Goal: Navigation & Orientation: Find specific page/section

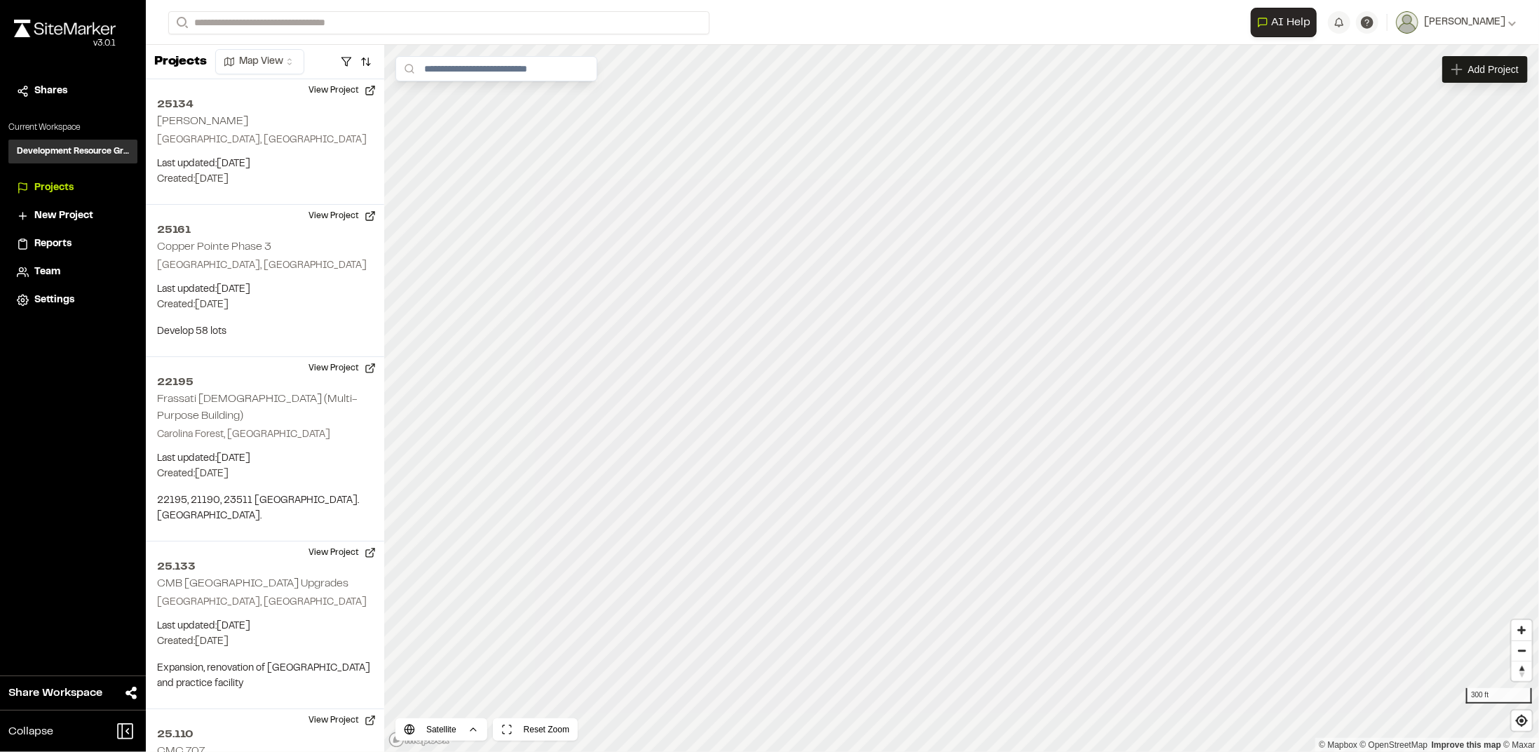
scroll to position [3201, 0]
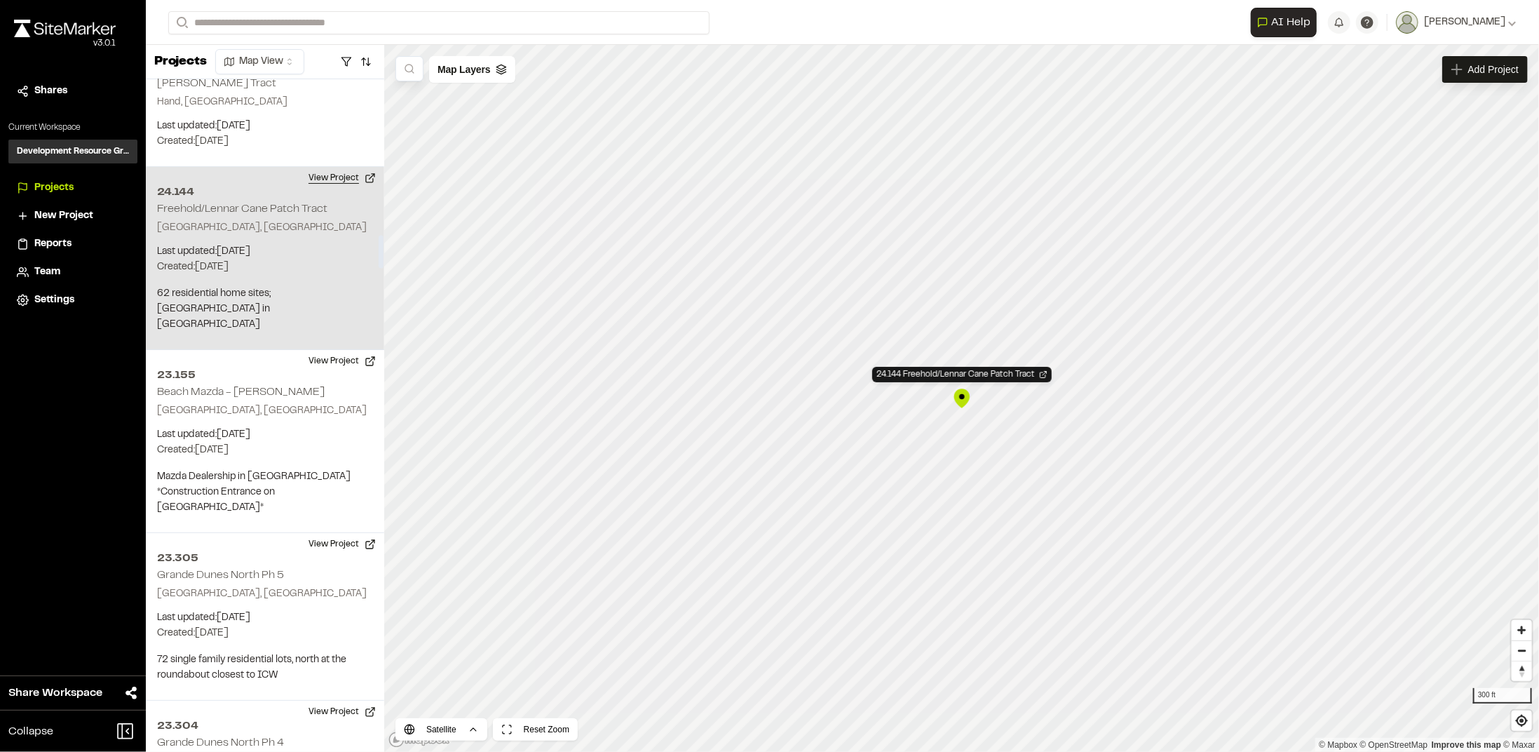
click at [326, 167] on button "View Project" at bounding box center [342, 178] width 84 height 22
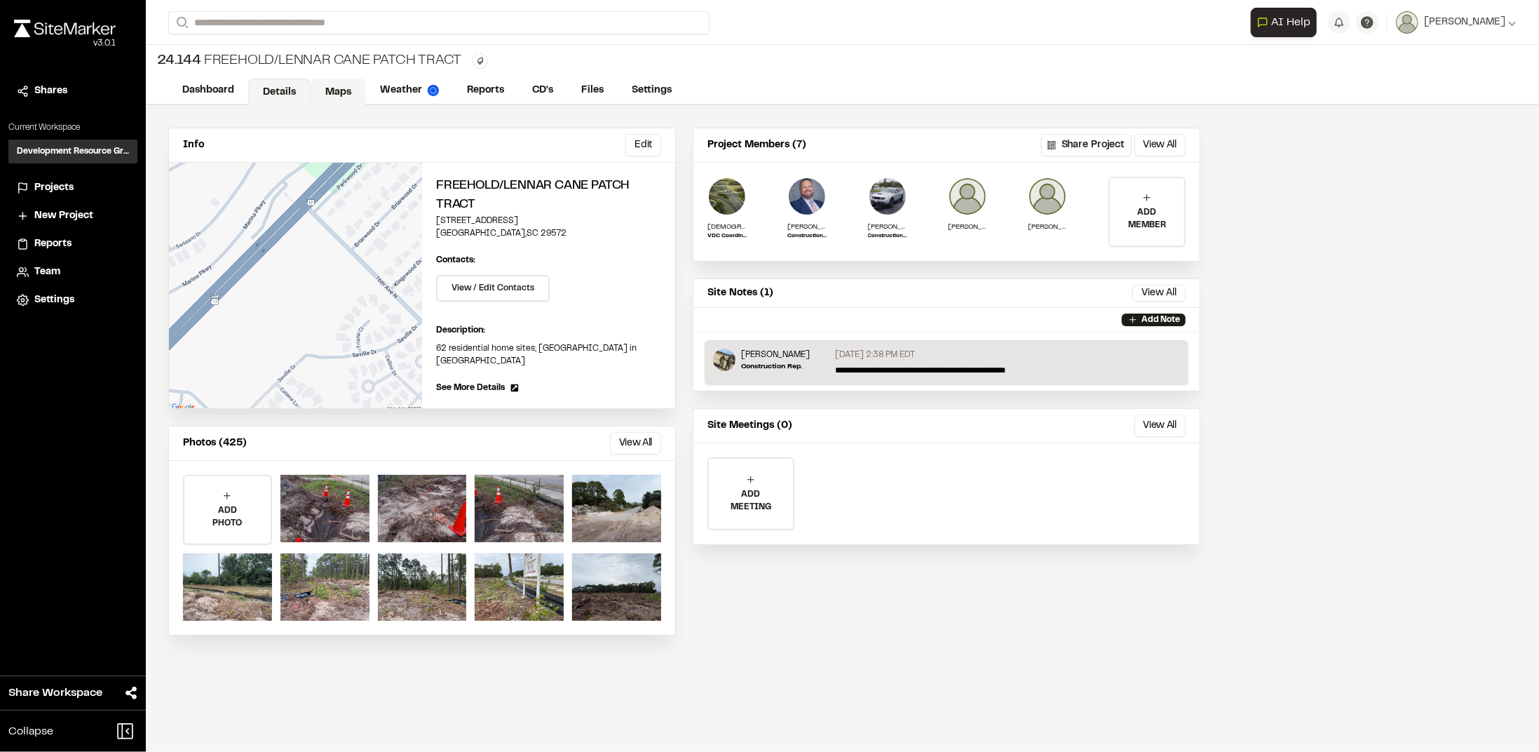
click at [329, 90] on link "Maps" at bounding box center [338, 92] width 55 height 27
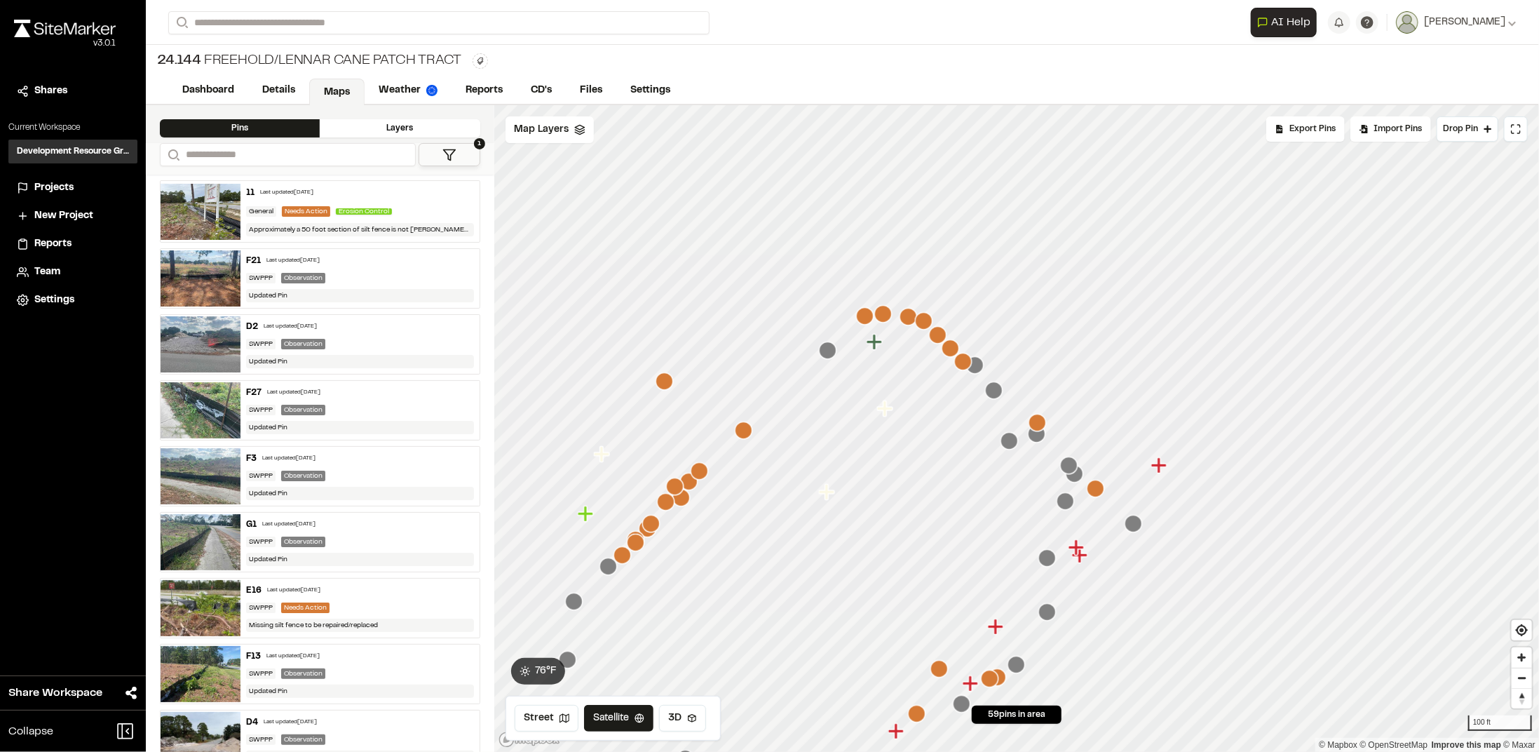
drag, startPoint x: 1106, startPoint y: 308, endPoint x: 889, endPoint y: 405, distance: 238.2
click at [889, 405] on icon "Map marker" at bounding box center [886, 409] width 18 height 18
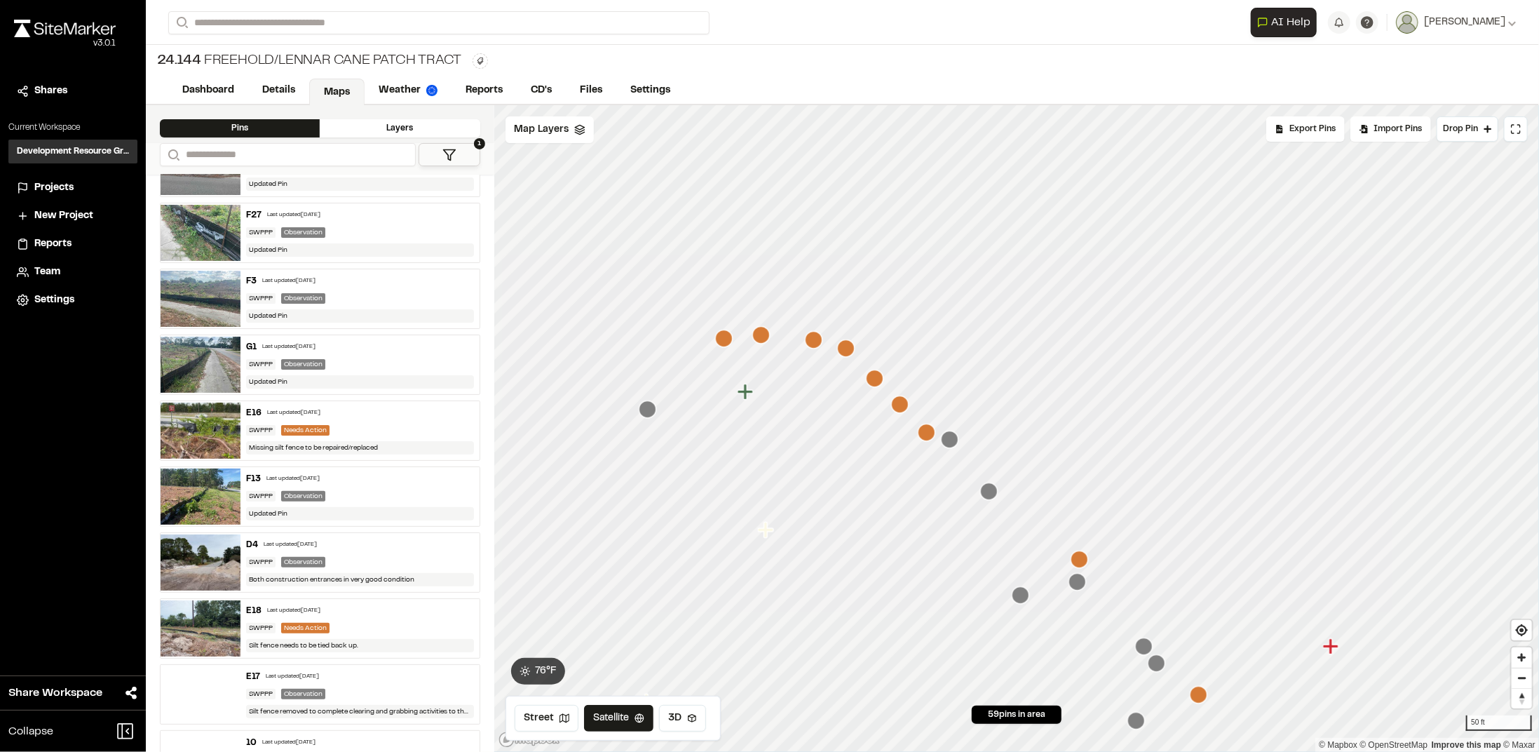
scroll to position [351, 0]
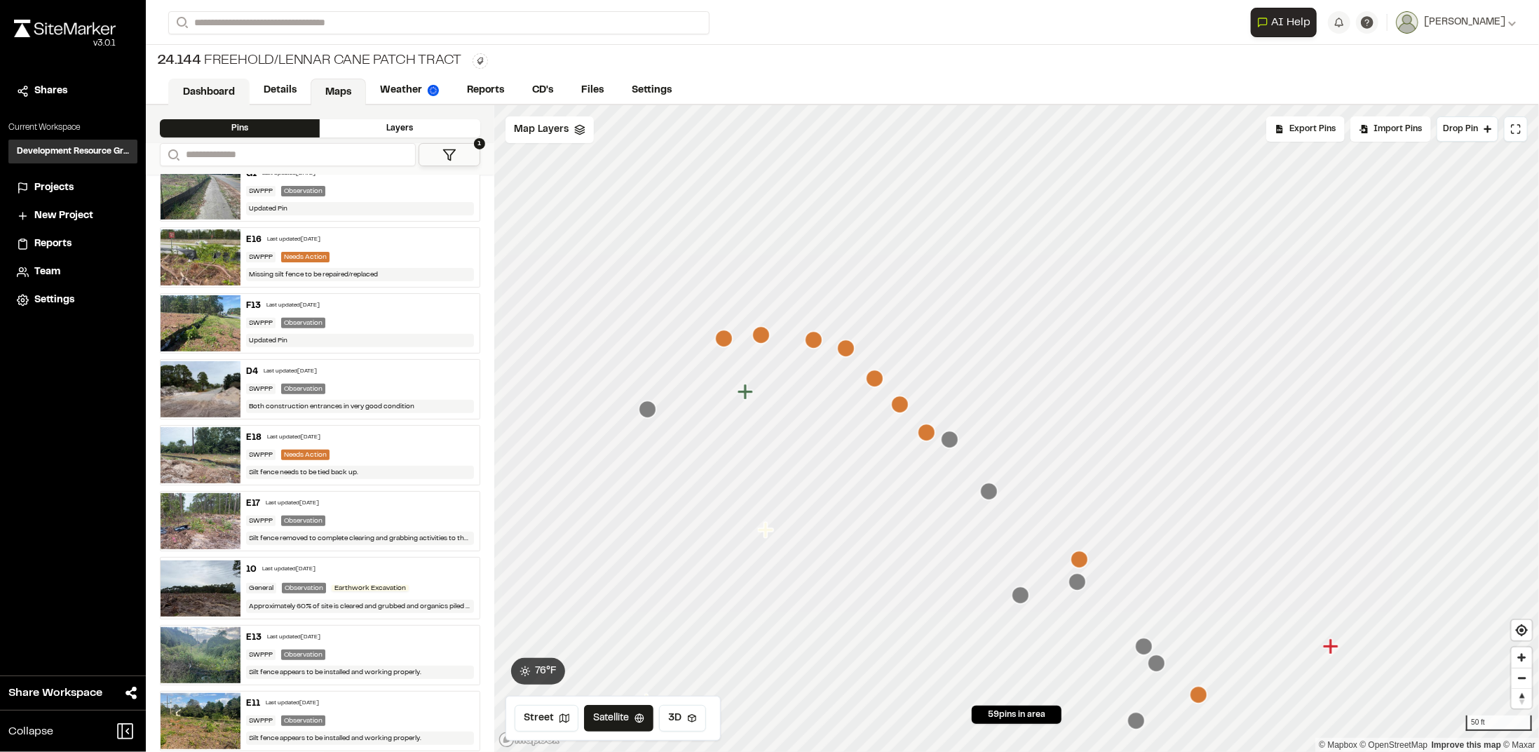
click at [213, 86] on link "Dashboard" at bounding box center [208, 92] width 81 height 27
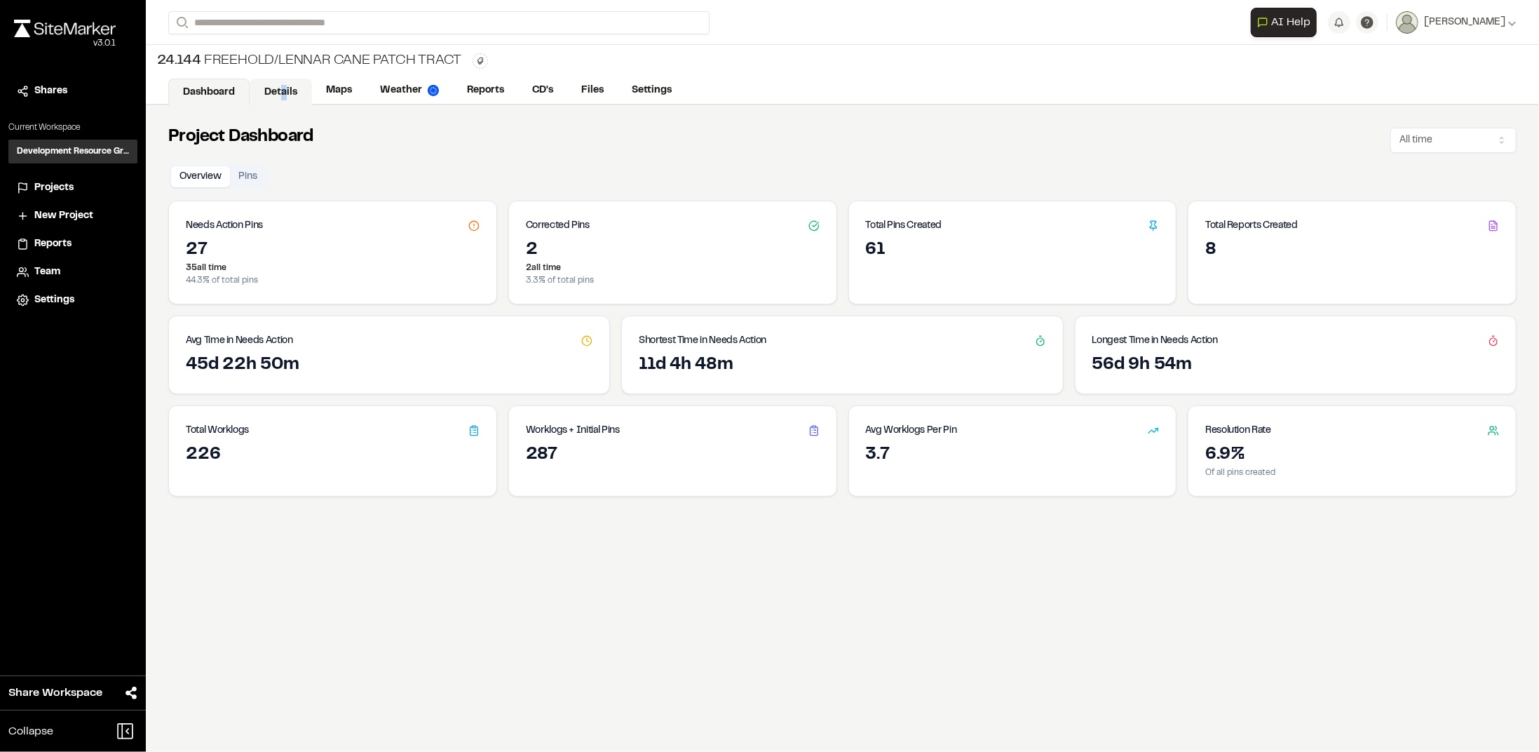
click at [283, 87] on link "Details" at bounding box center [281, 92] width 62 height 27
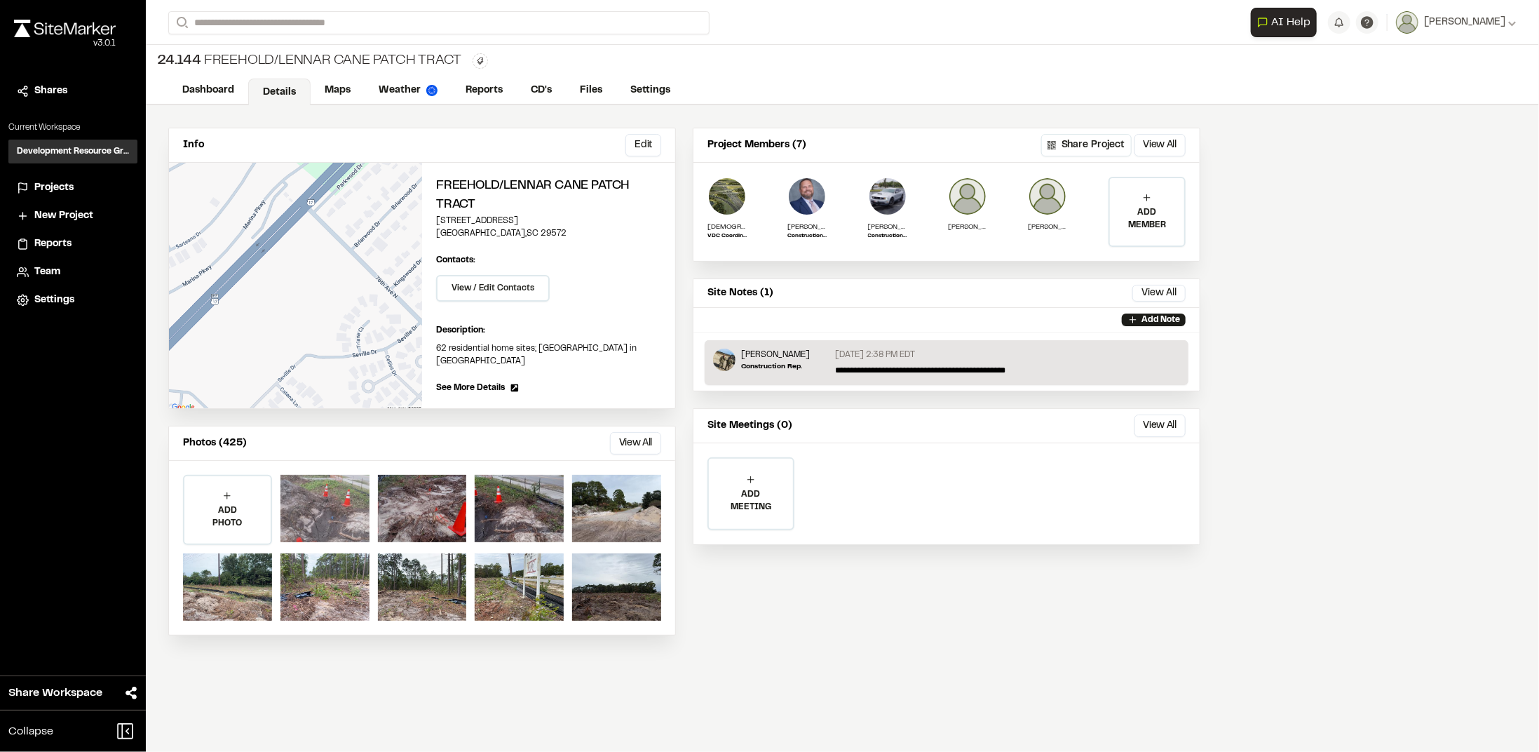
click at [340, 526] on div at bounding box center [324, 508] width 89 height 67
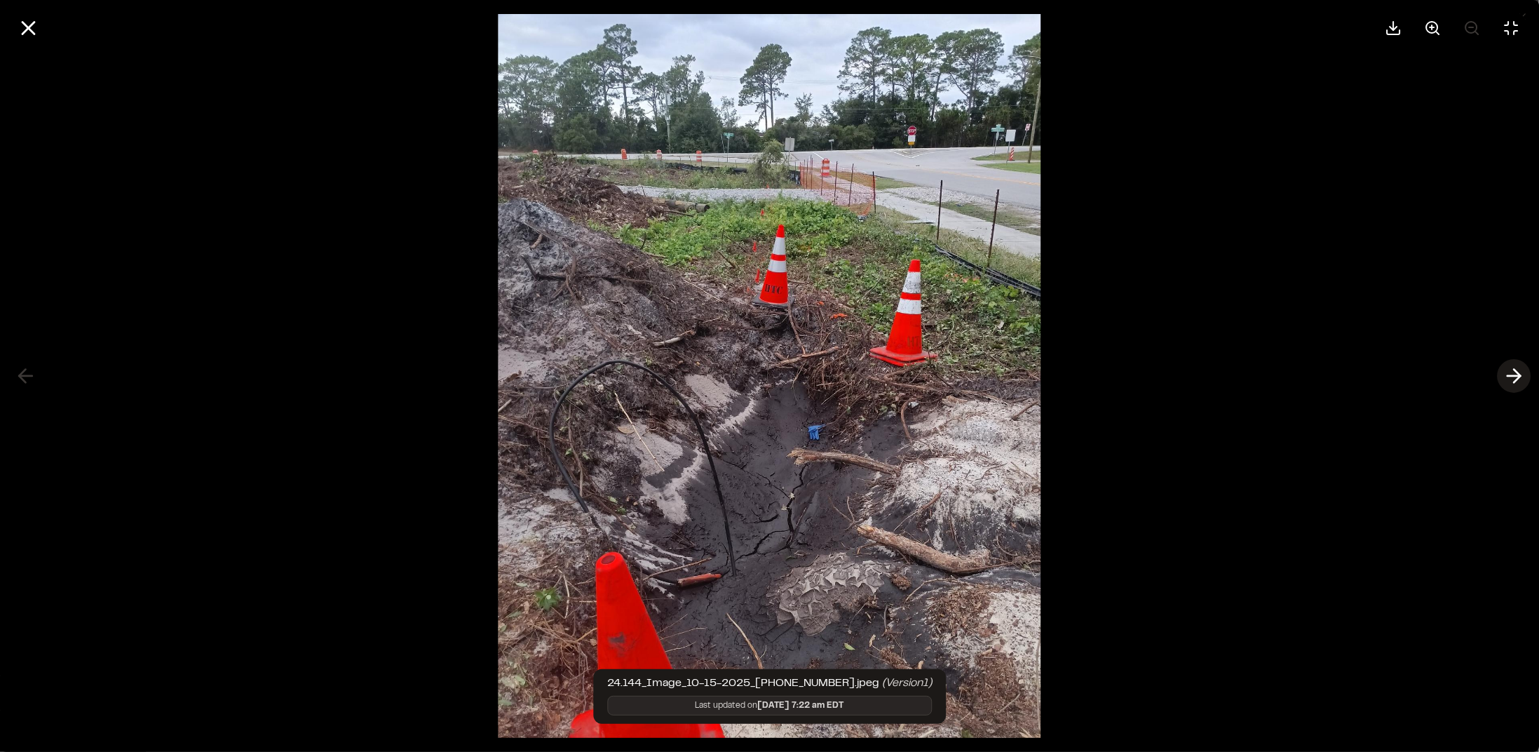
click at [1517, 374] on icon at bounding box center [1514, 376] width 22 height 24
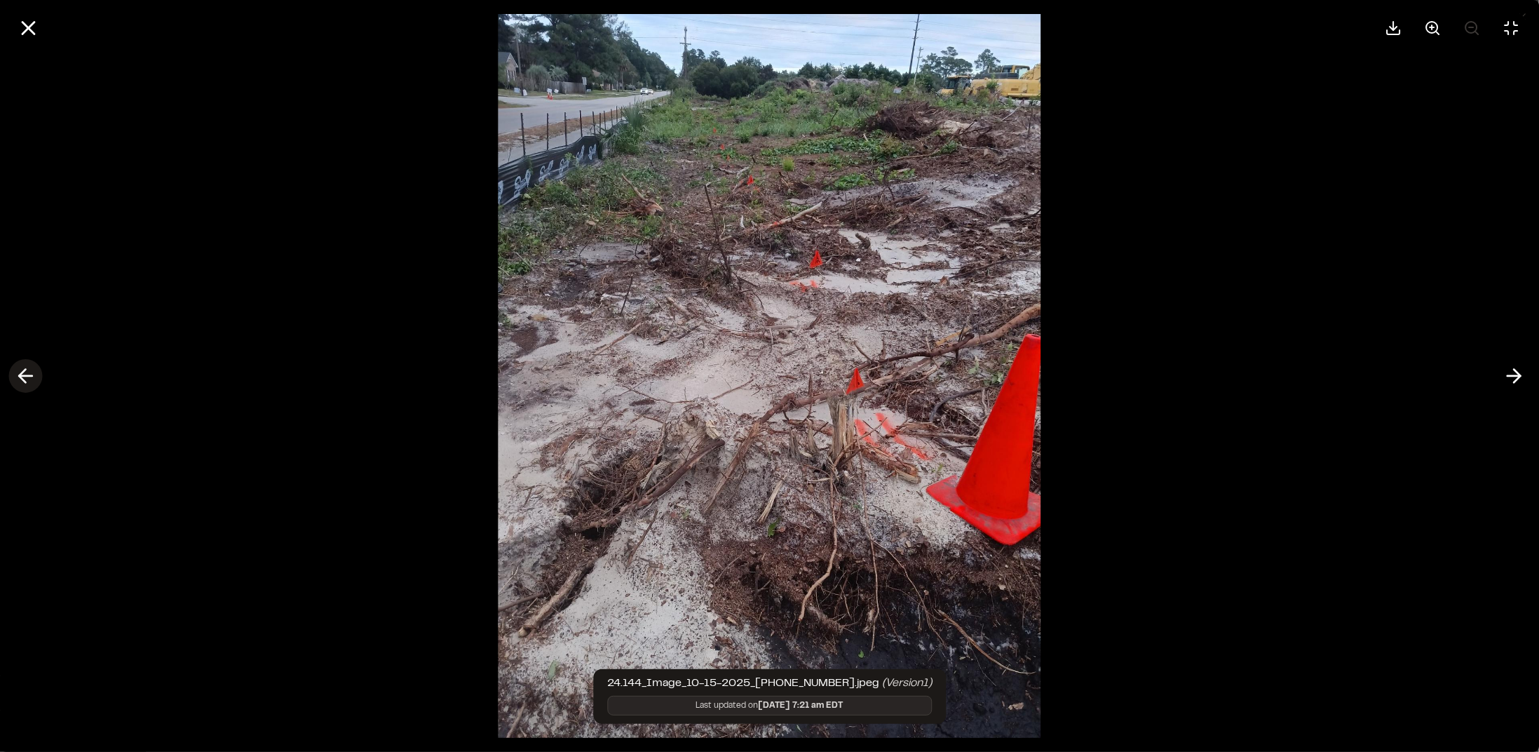
click at [37, 384] on button at bounding box center [25, 376] width 34 height 34
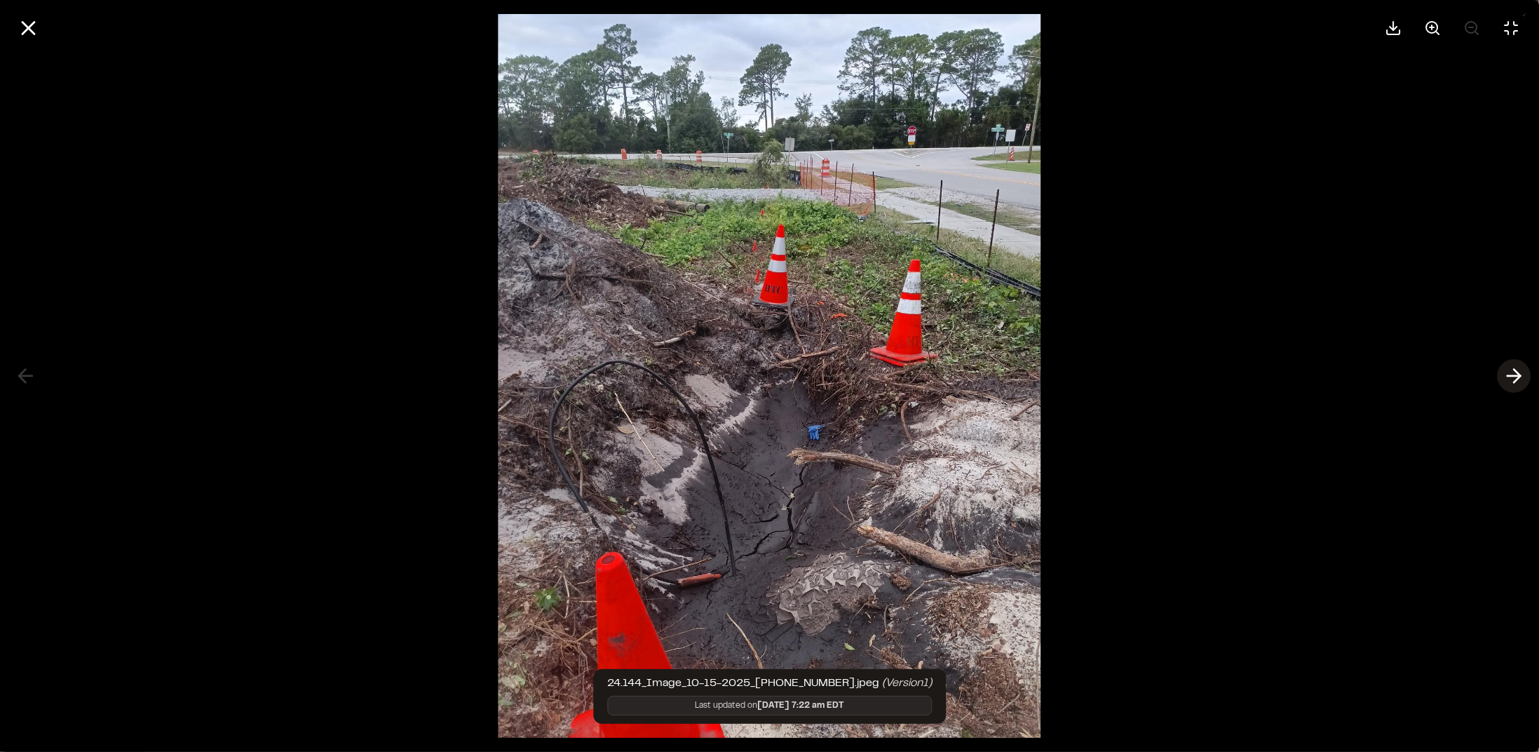
click at [1506, 374] on icon at bounding box center [1514, 376] width 22 height 24
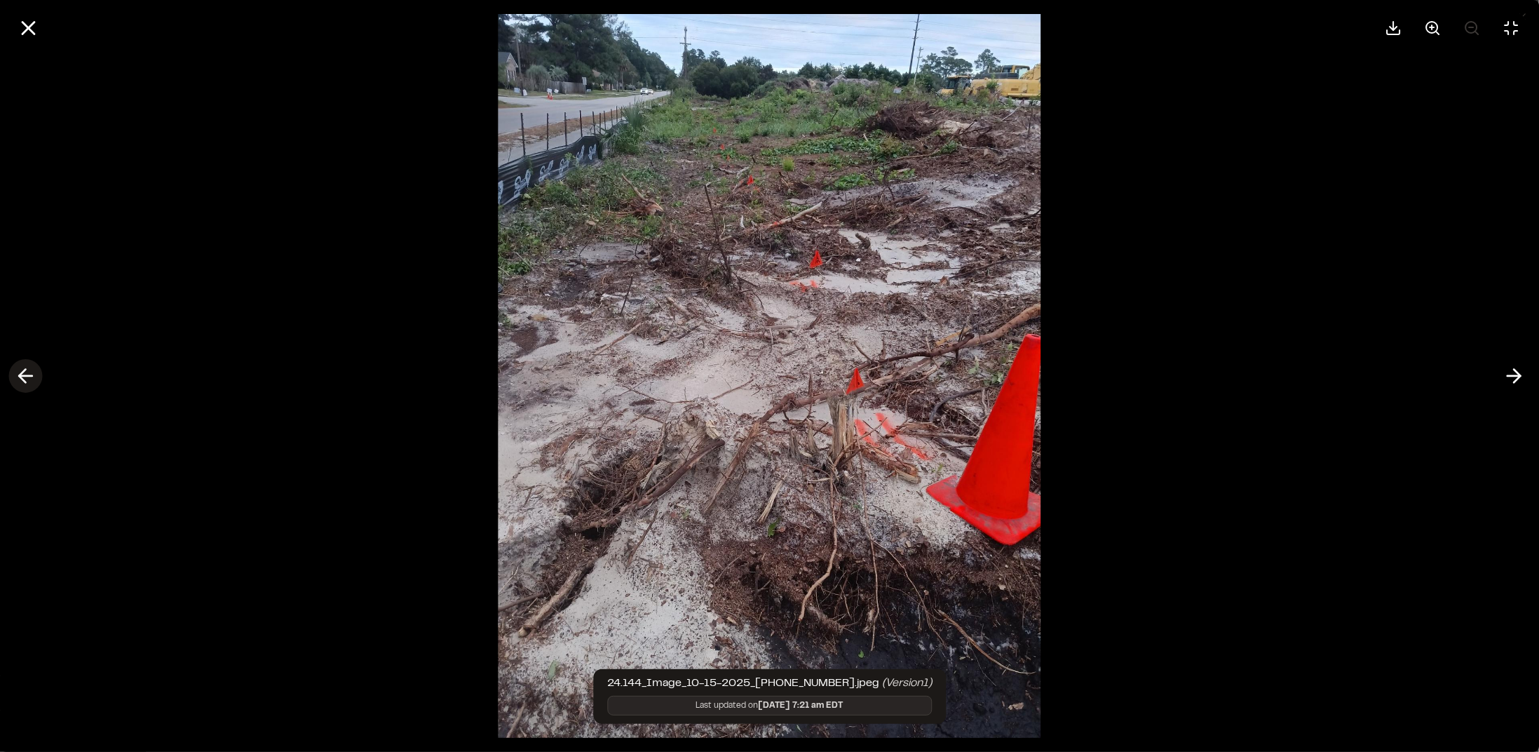
click at [25, 377] on icon at bounding box center [25, 376] width 22 height 24
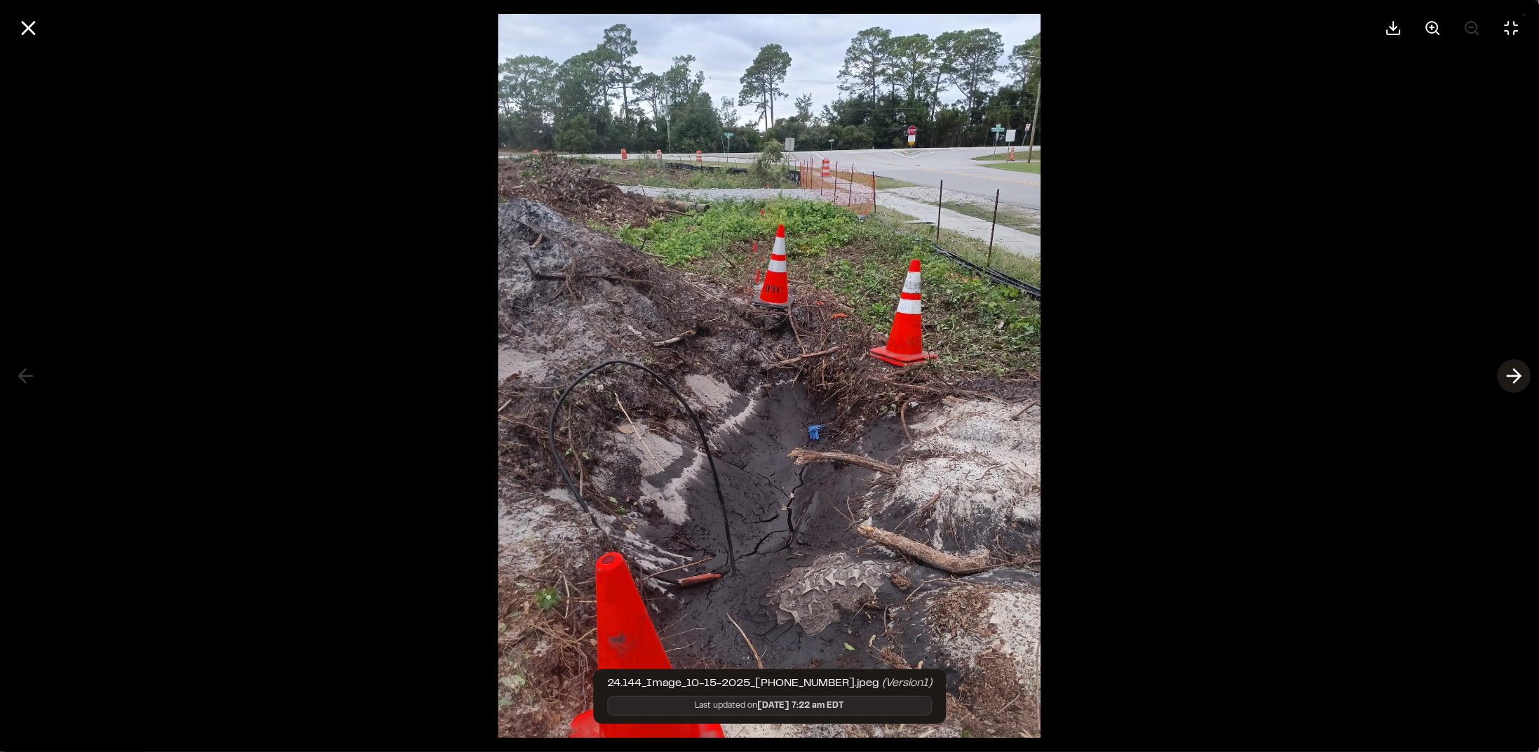
click at [1512, 374] on icon at bounding box center [1514, 376] width 22 height 24
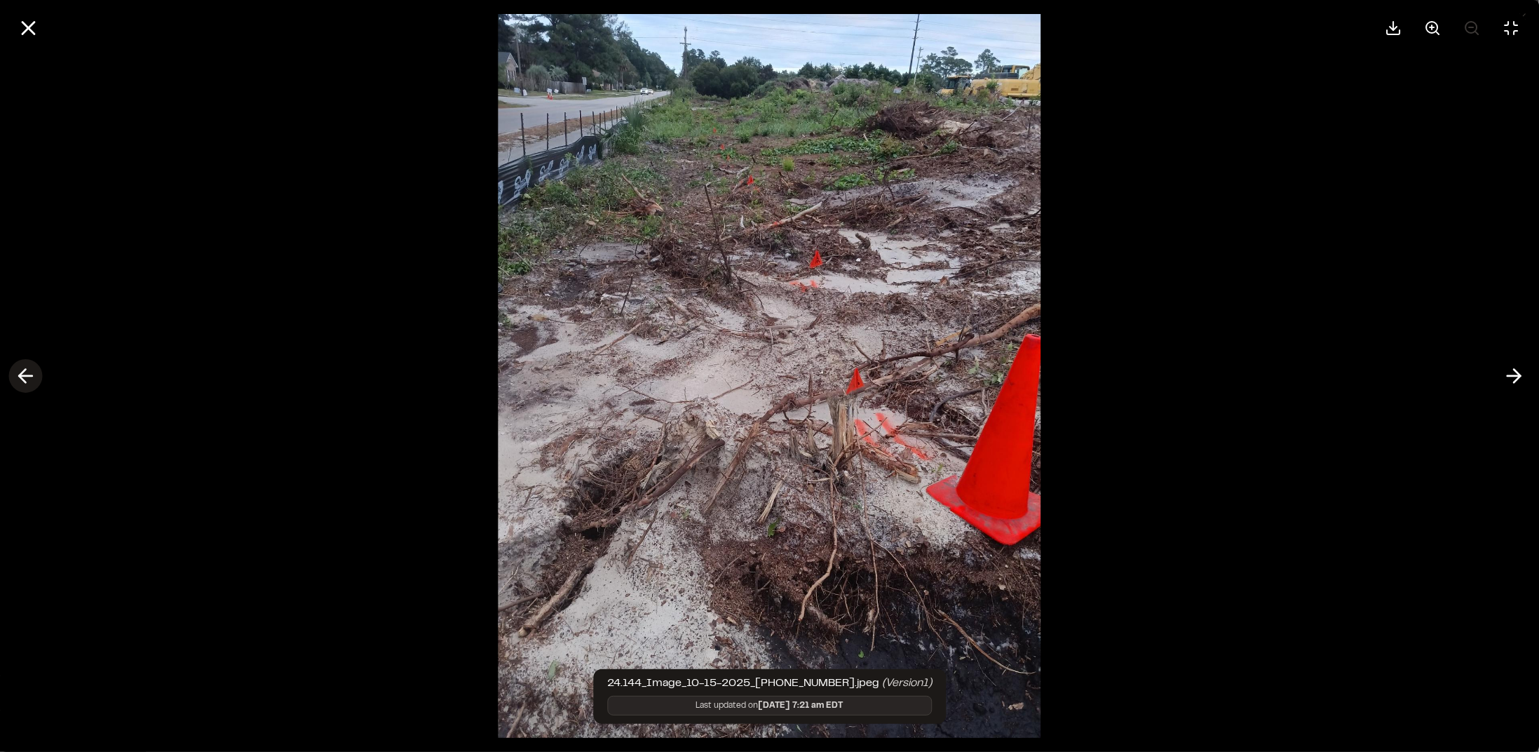
click at [25, 372] on icon at bounding box center [25, 376] width 22 height 24
